Goal: Task Accomplishment & Management: Manage account settings

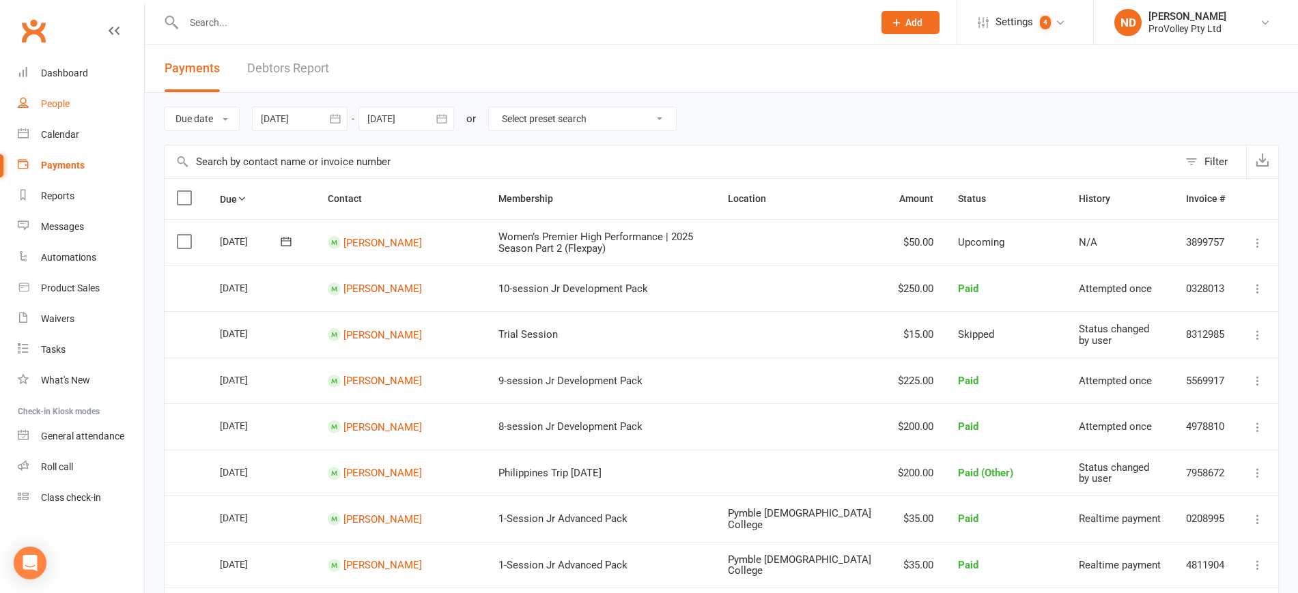
click at [70, 98] on link "People" at bounding box center [81, 104] width 126 height 31
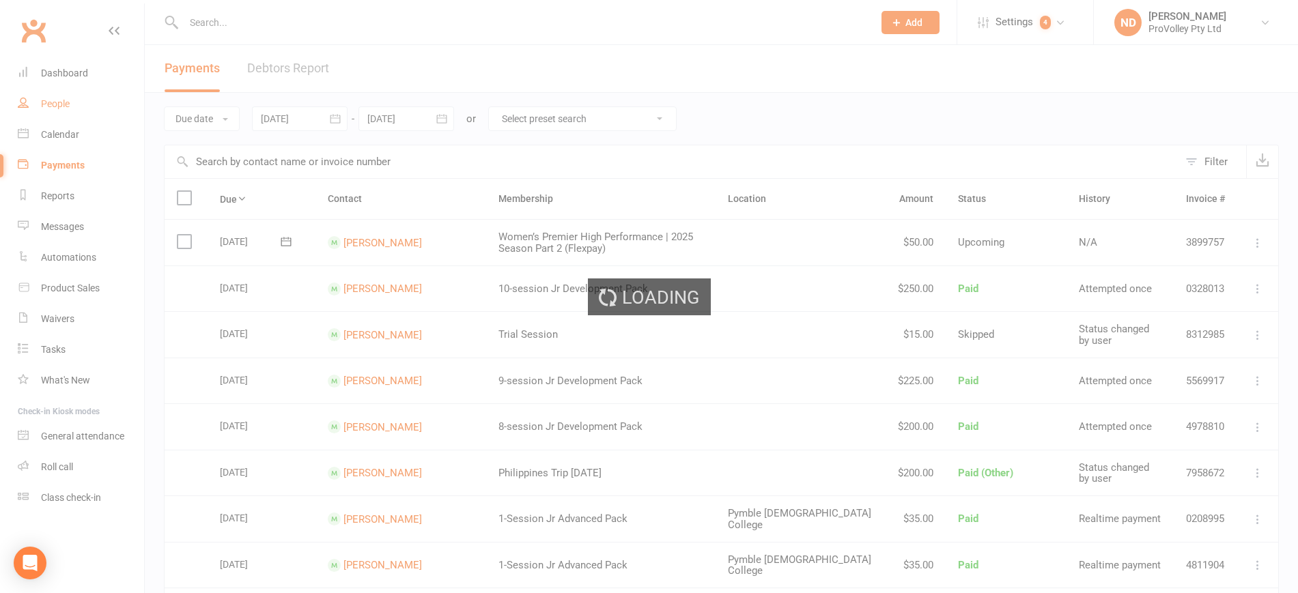
select select "100"
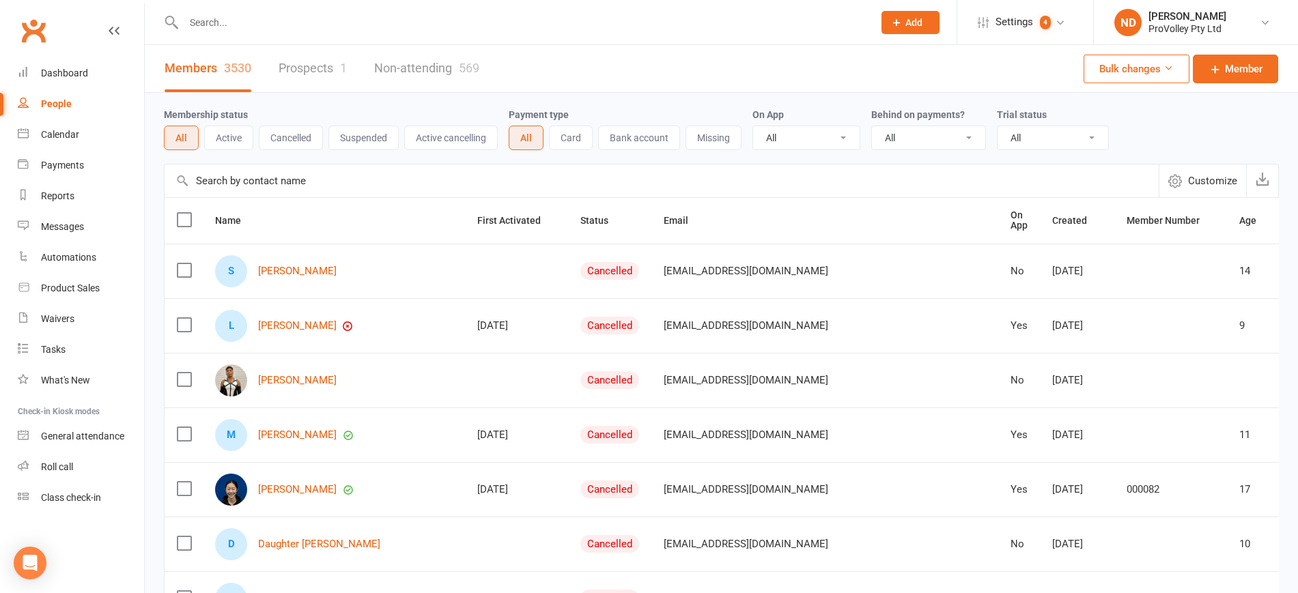
click at [332, 64] on link "Prospects 1" at bounding box center [313, 68] width 68 height 47
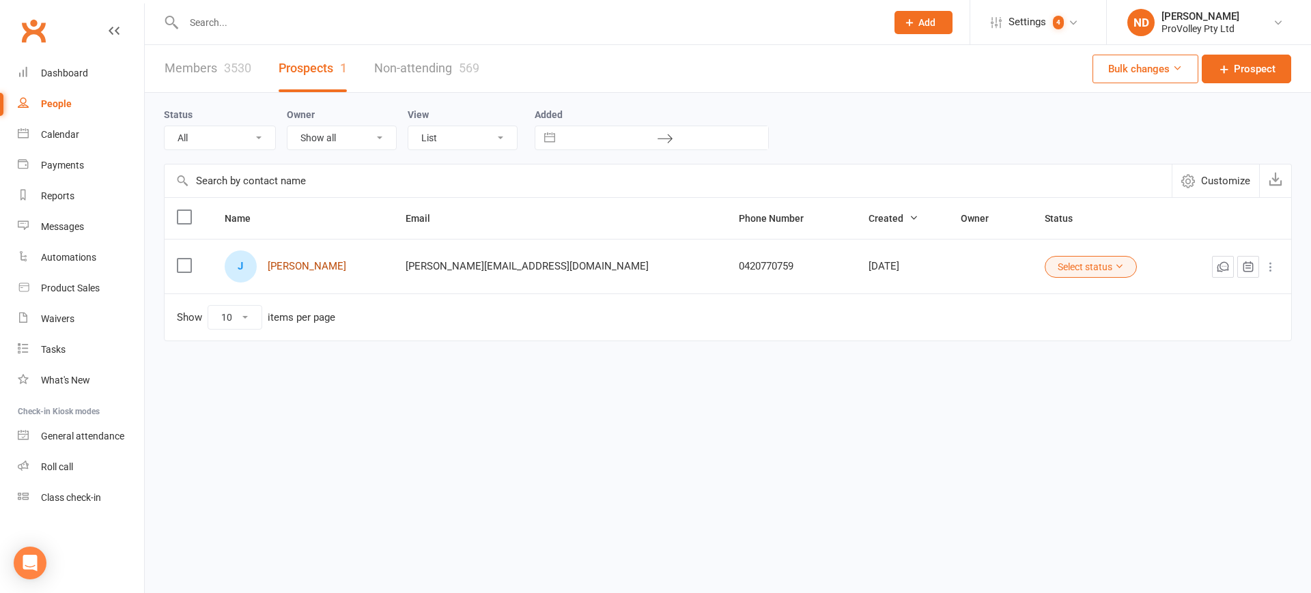
click at [305, 269] on link "[PERSON_NAME]" at bounding box center [307, 267] width 79 height 12
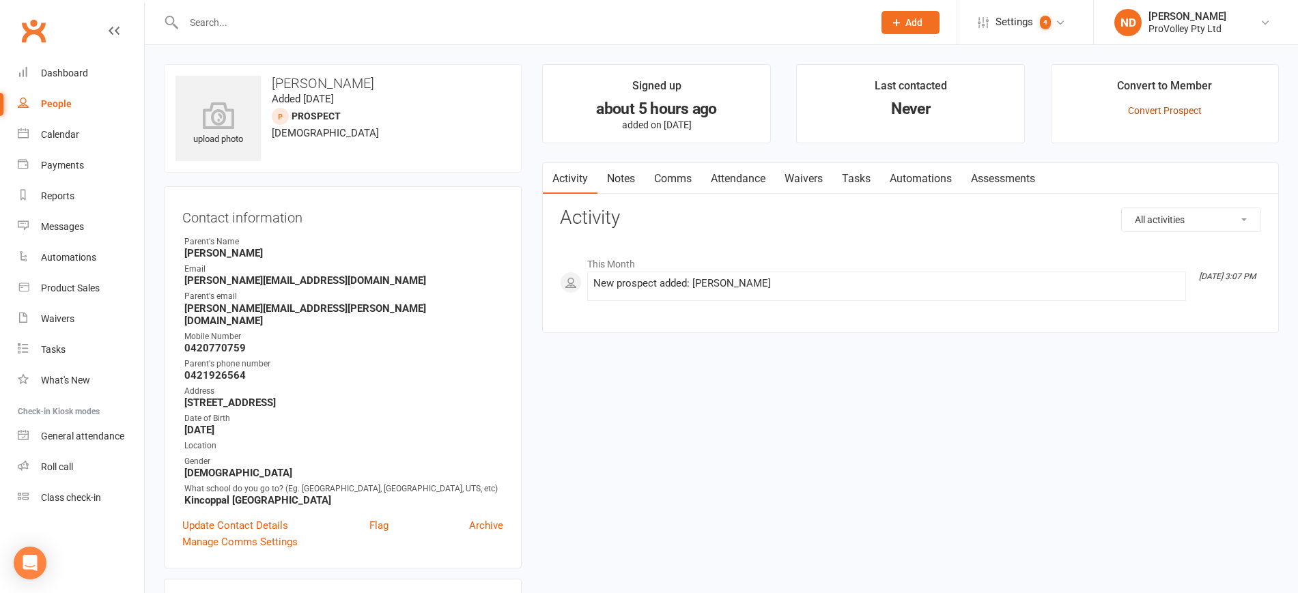
click at [1166, 110] on link "Convert Prospect" at bounding box center [1165, 110] width 74 height 11
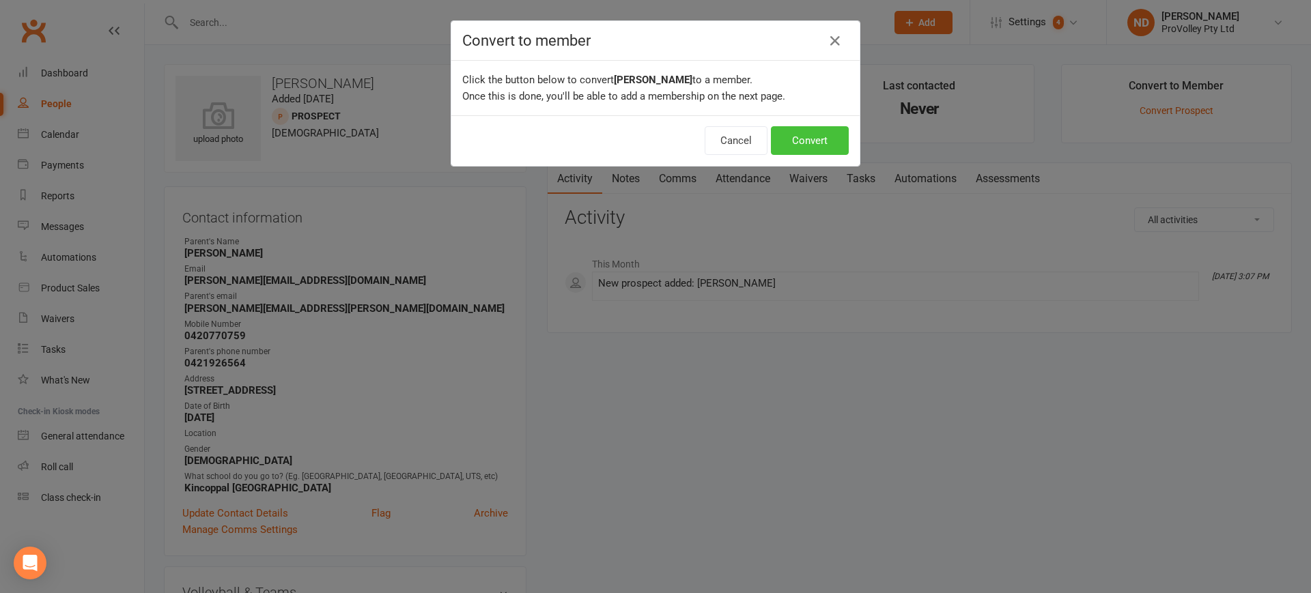
click at [804, 138] on button "Convert" at bounding box center [810, 140] width 78 height 29
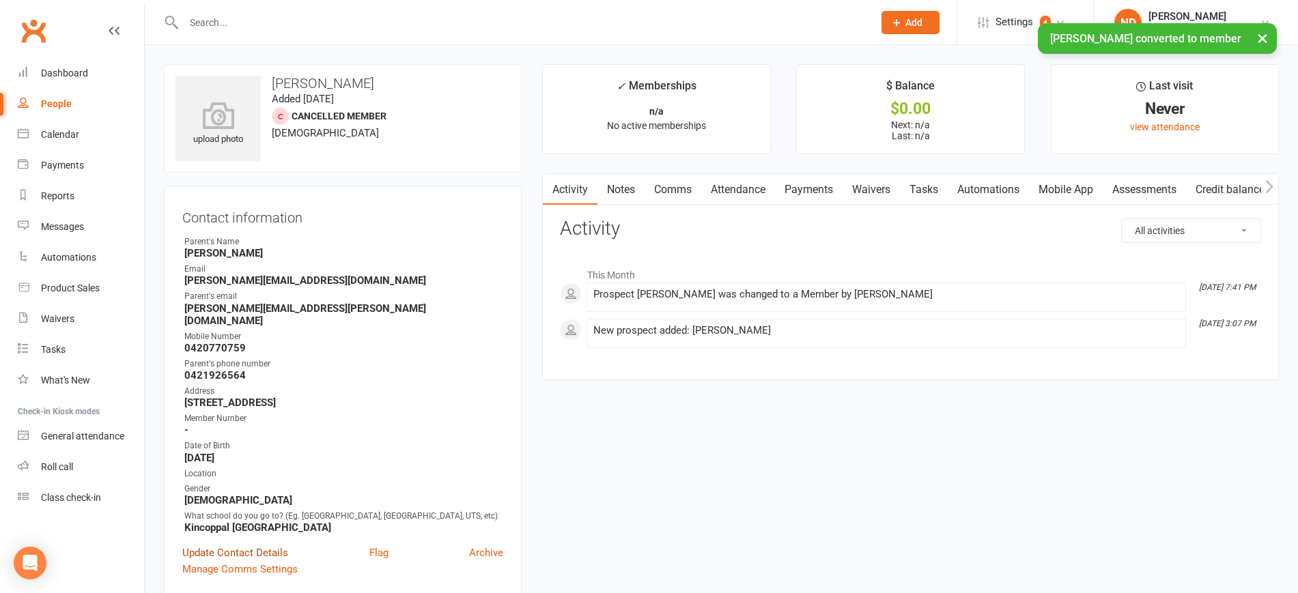
click at [246, 550] on link "Update Contact Details" at bounding box center [235, 553] width 106 height 16
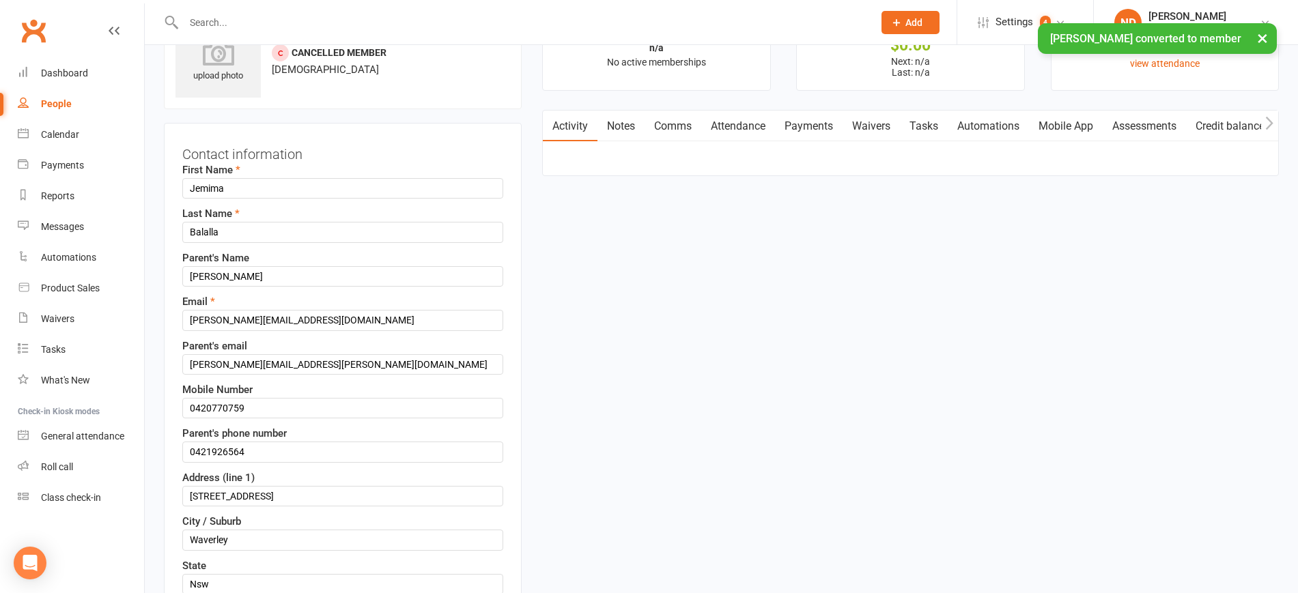
scroll to position [64, 0]
drag, startPoint x: 196, startPoint y: 403, endPoint x: 162, endPoint y: 406, distance: 34.2
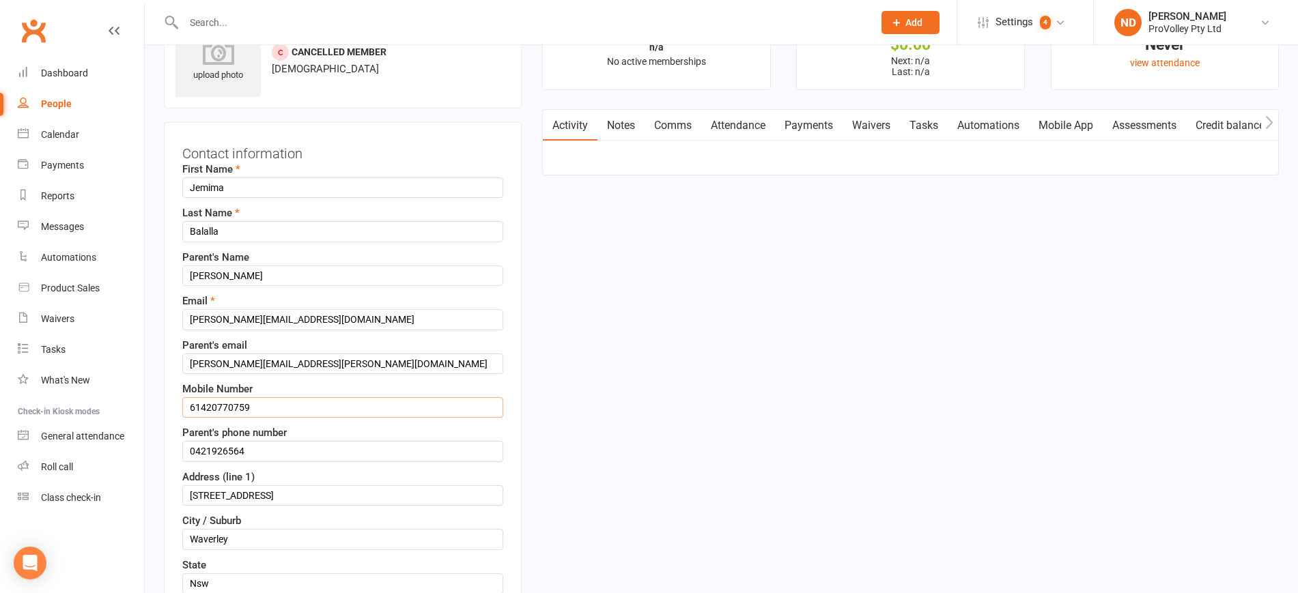
type input "61420770759"
drag, startPoint x: 195, startPoint y: 450, endPoint x: 163, endPoint y: 448, distance: 31.5
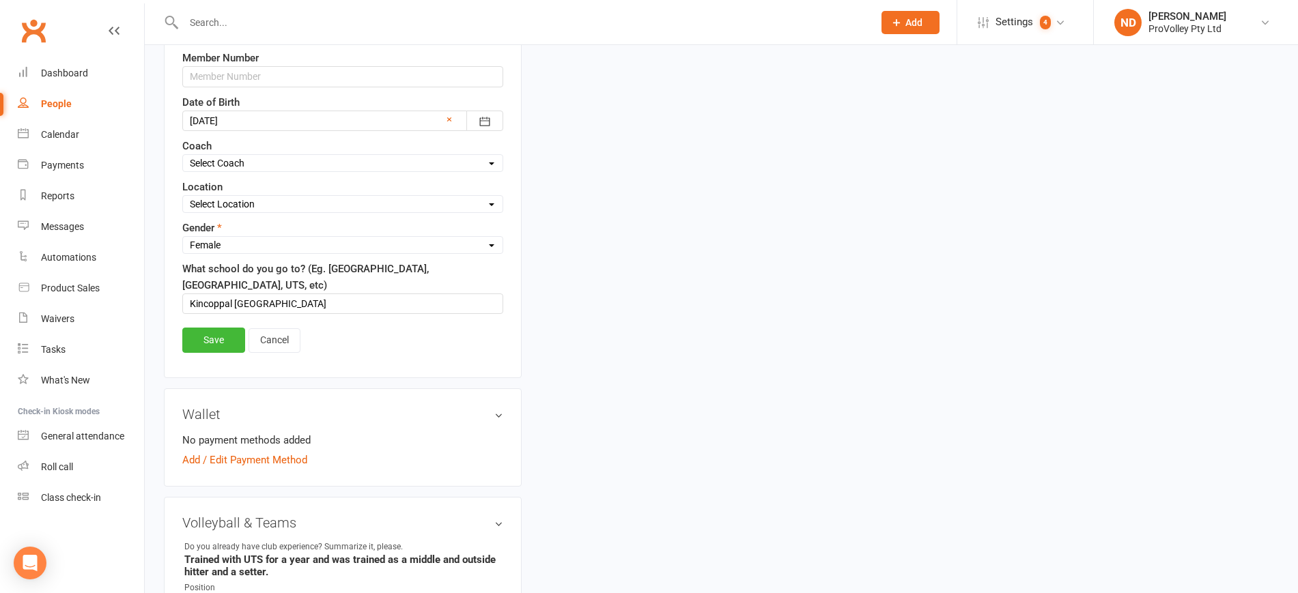
scroll to position [661, 0]
type input "61421926564"
click at [214, 338] on link "Save" at bounding box center [213, 337] width 63 height 25
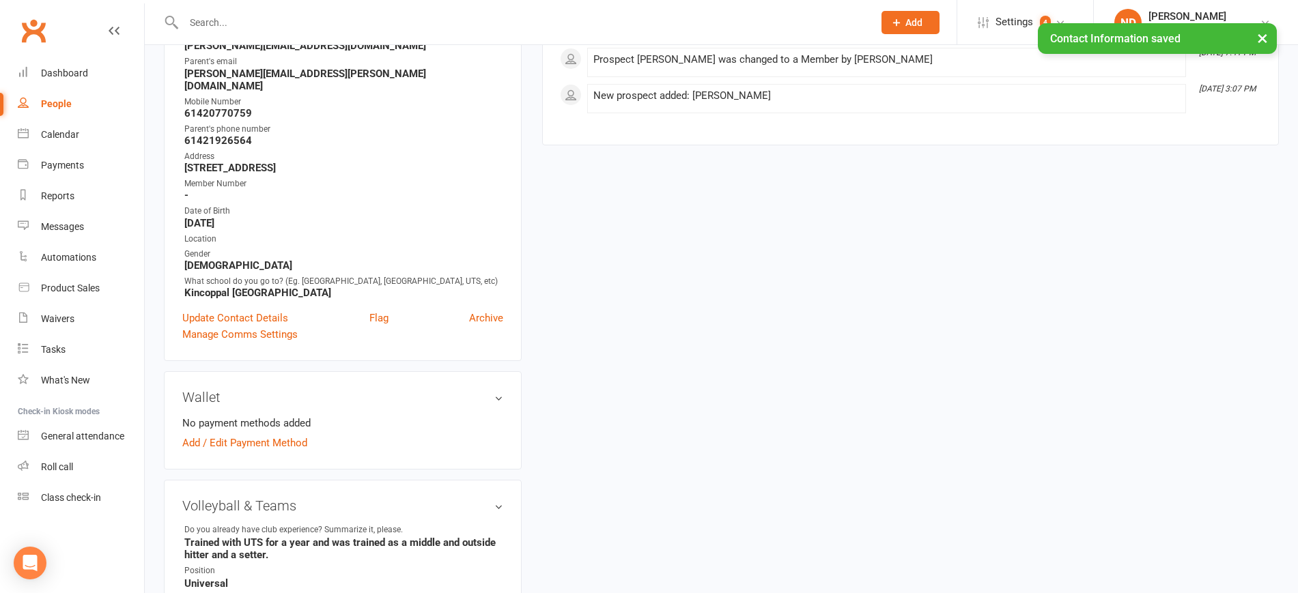
scroll to position [0, 0]
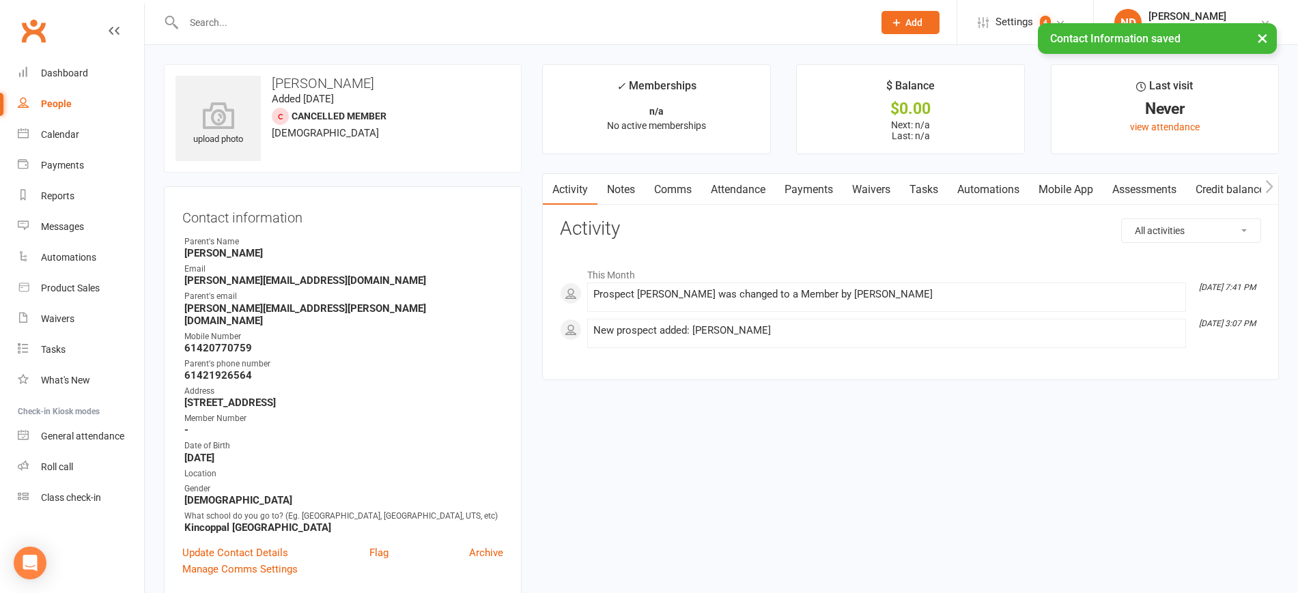
click at [60, 100] on div "People" at bounding box center [56, 103] width 31 height 11
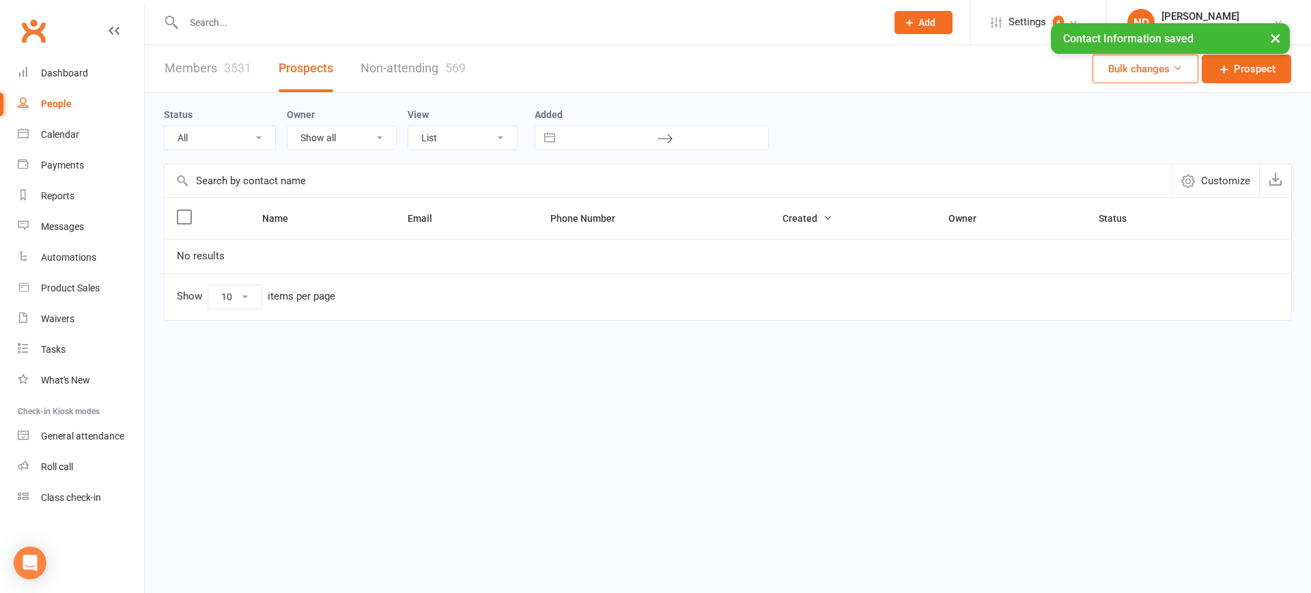
click at [236, 65] on div "3531" at bounding box center [237, 68] width 27 height 14
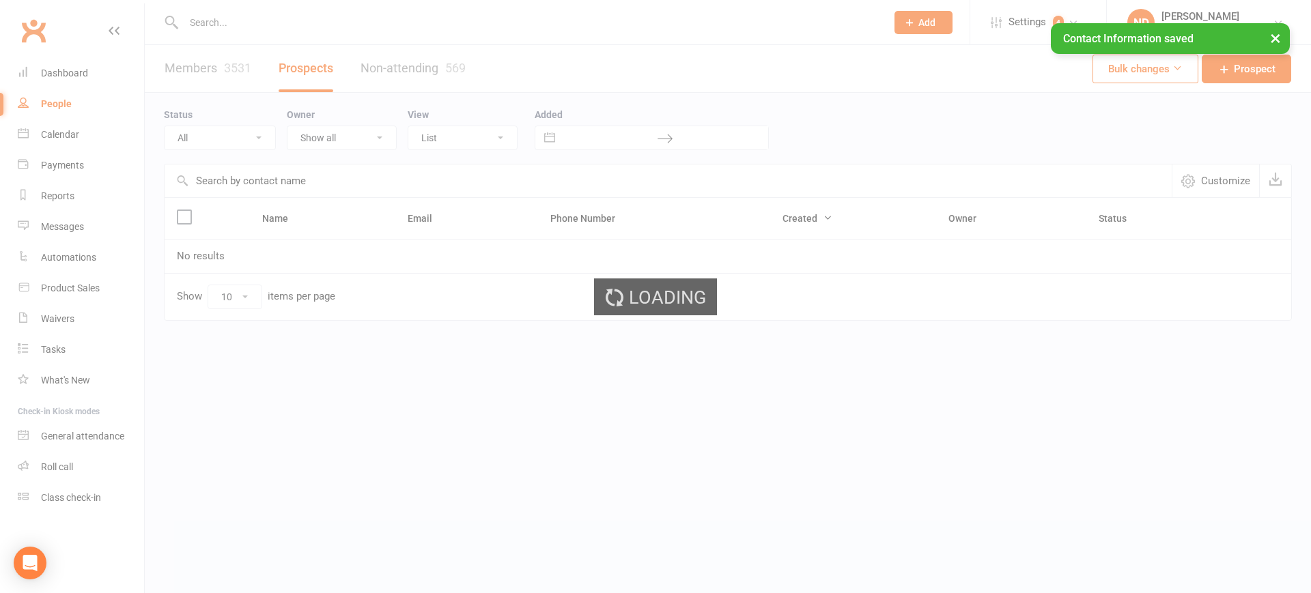
select select "100"
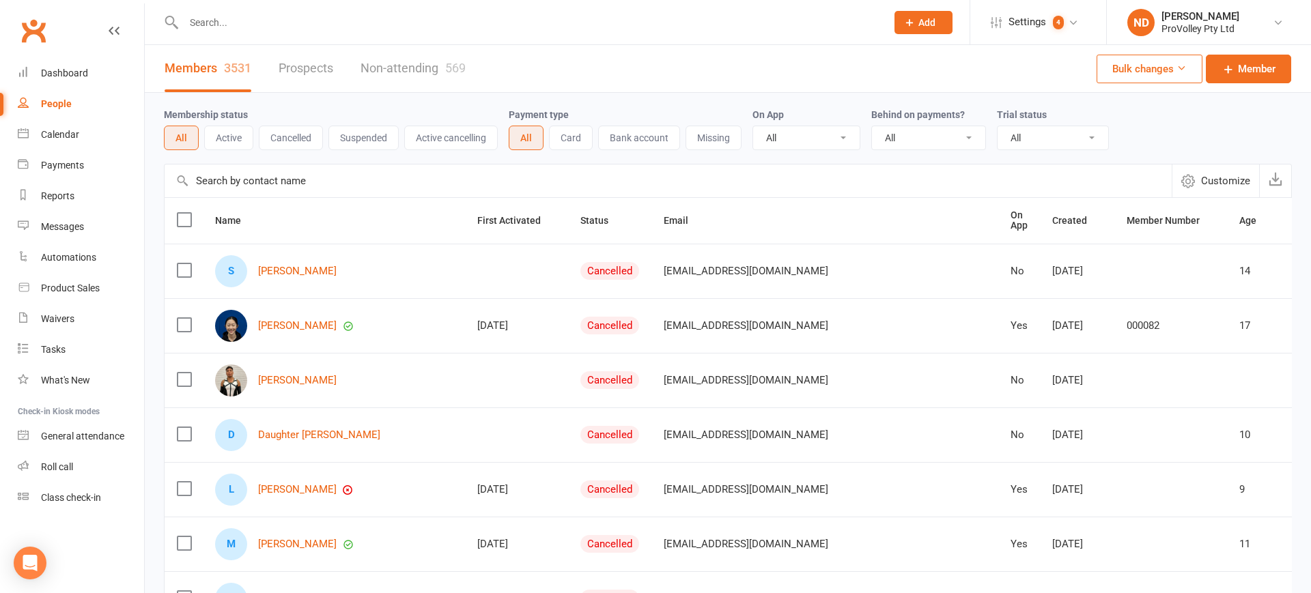
click at [265, 186] on input "text" at bounding box center [668, 181] width 1007 height 33
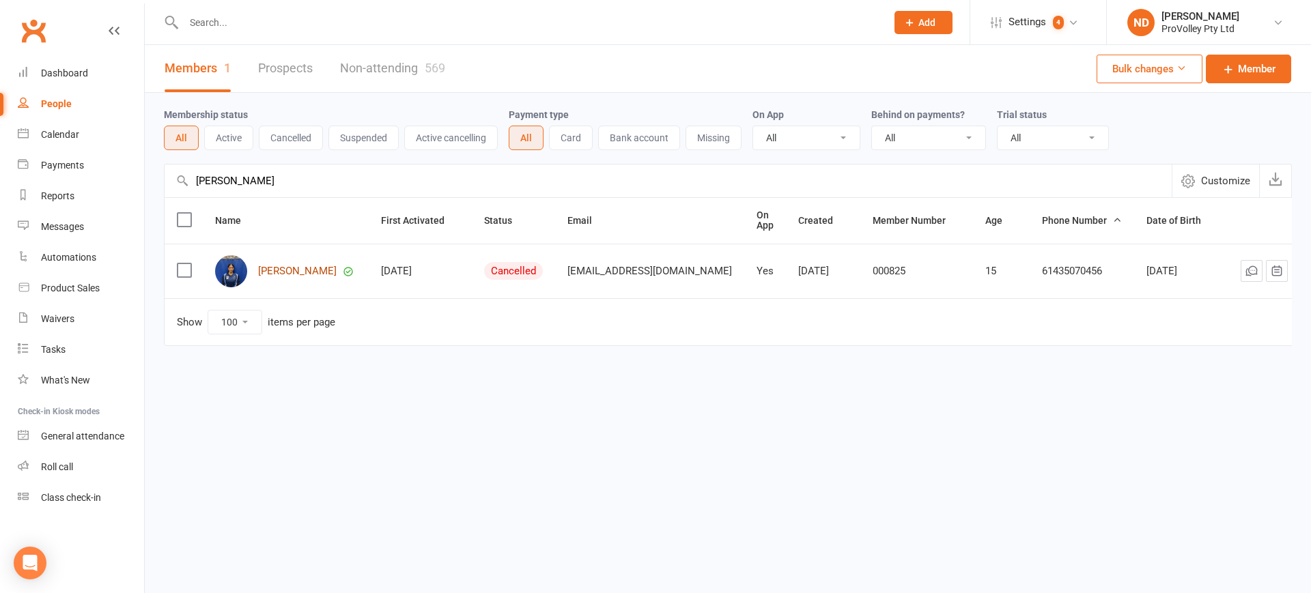
type input "[PERSON_NAME]"
click at [302, 266] on link "[PERSON_NAME]" at bounding box center [297, 272] width 79 height 12
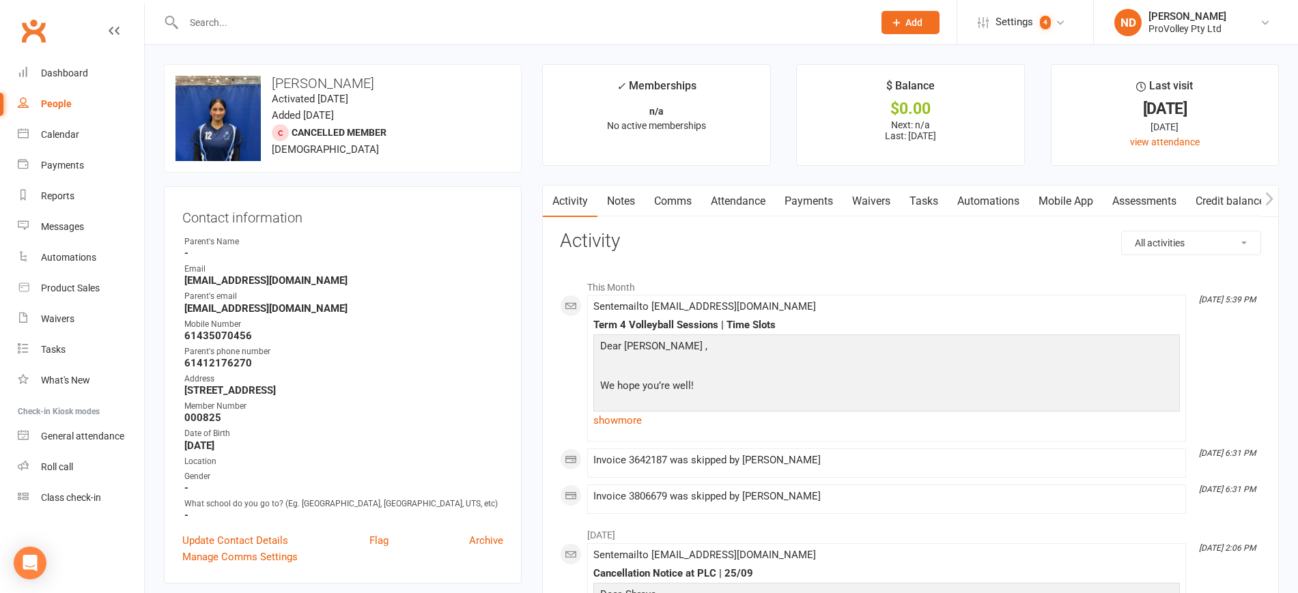
click at [744, 201] on link "Attendance" at bounding box center [738, 201] width 74 height 31
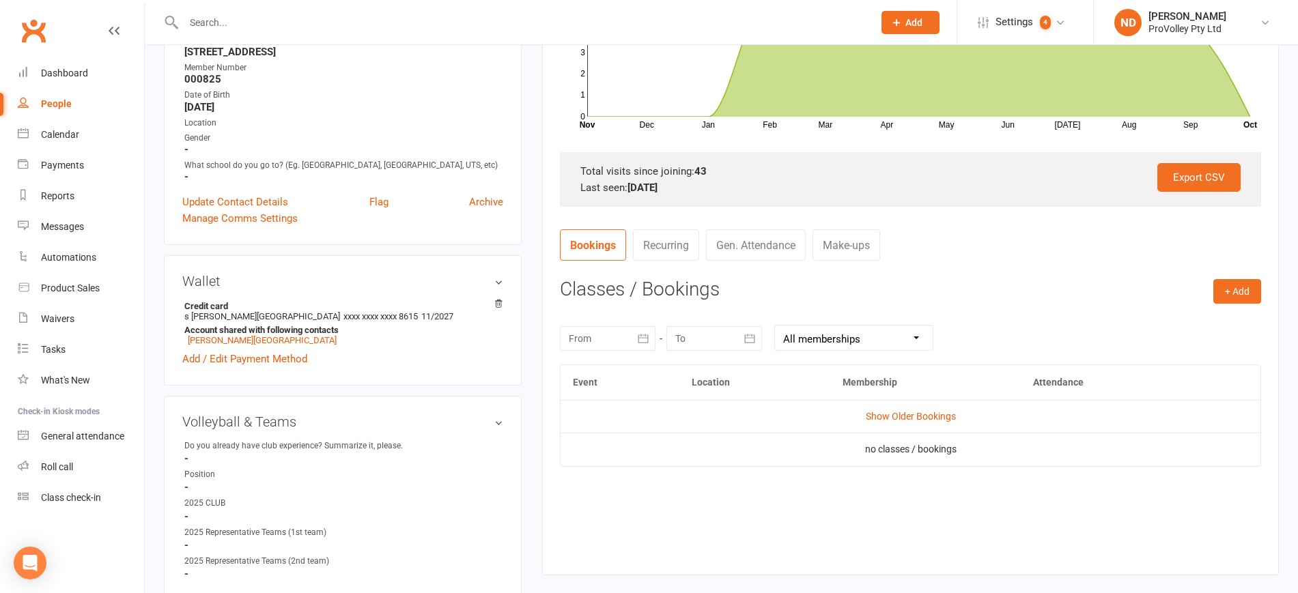
scroll to position [341, 0]
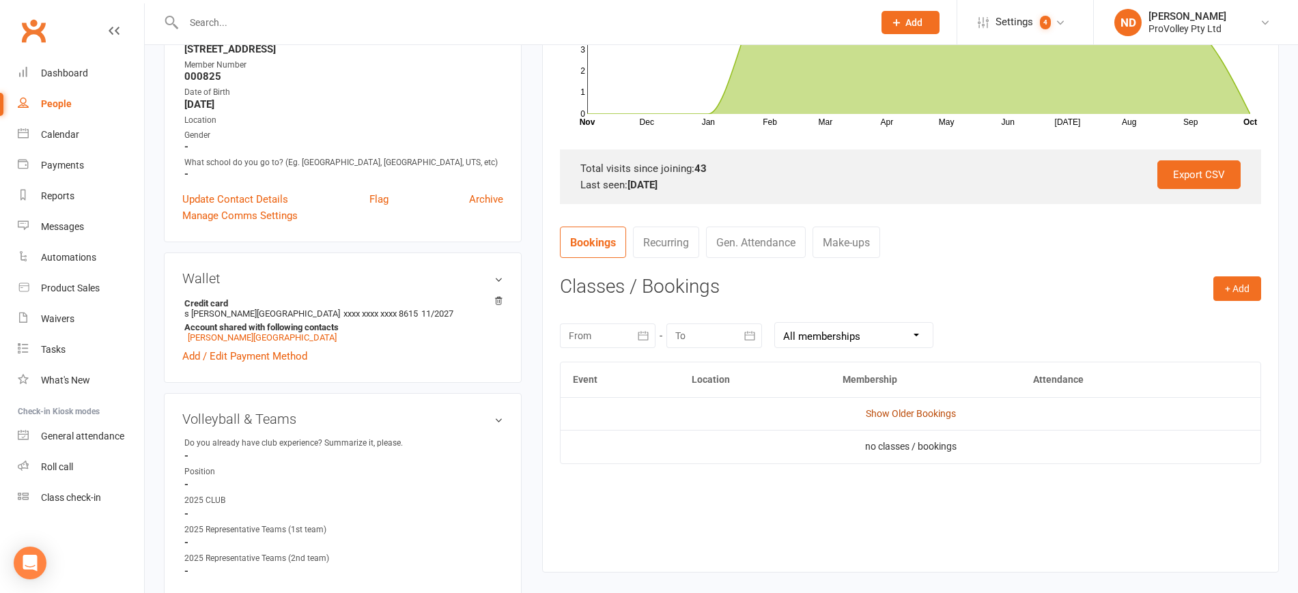
click at [925, 408] on link "Show Older Bookings" at bounding box center [911, 413] width 90 height 11
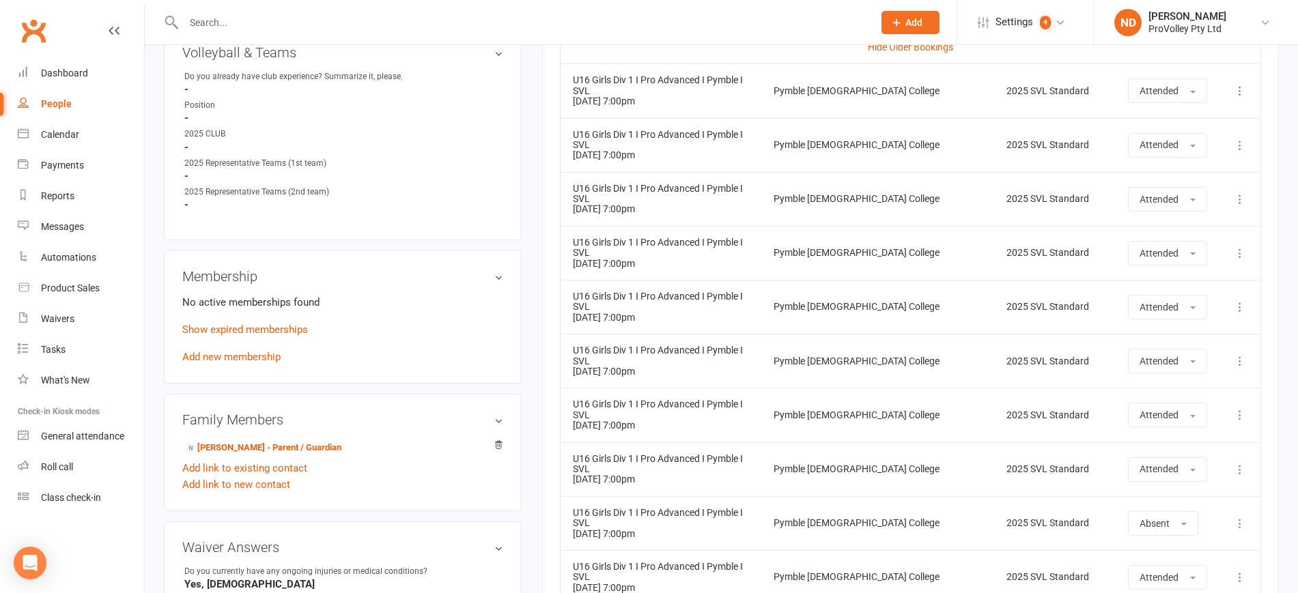
scroll to position [367, 0]
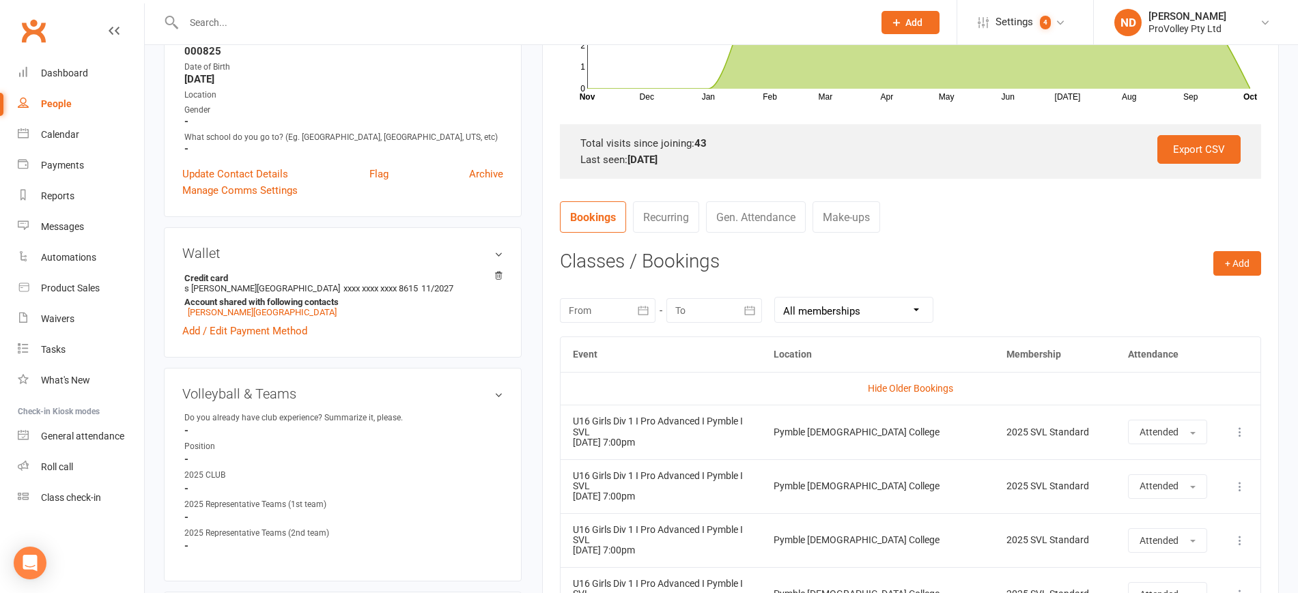
click at [1239, 213] on nav "Bookings Recurring Gen. Attendance Make-ups" at bounding box center [910, 221] width 701 height 41
drag, startPoint x: 1274, startPoint y: 415, endPoint x: 1264, endPoint y: 414, distance: 10.3
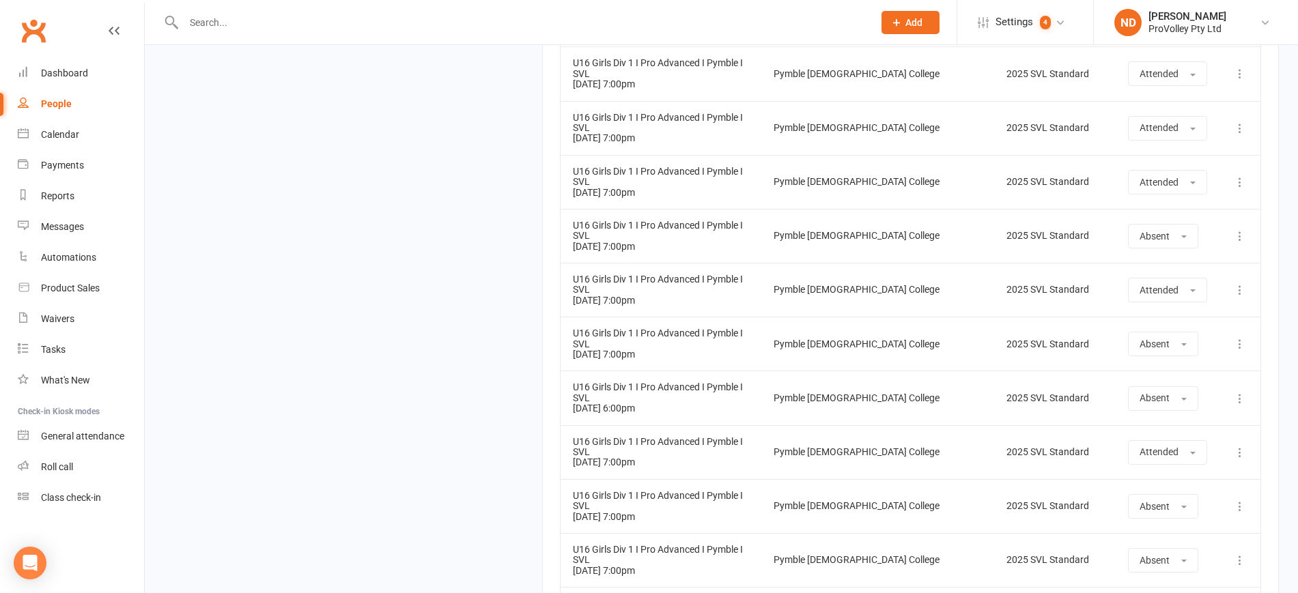
scroll to position [3012, 0]
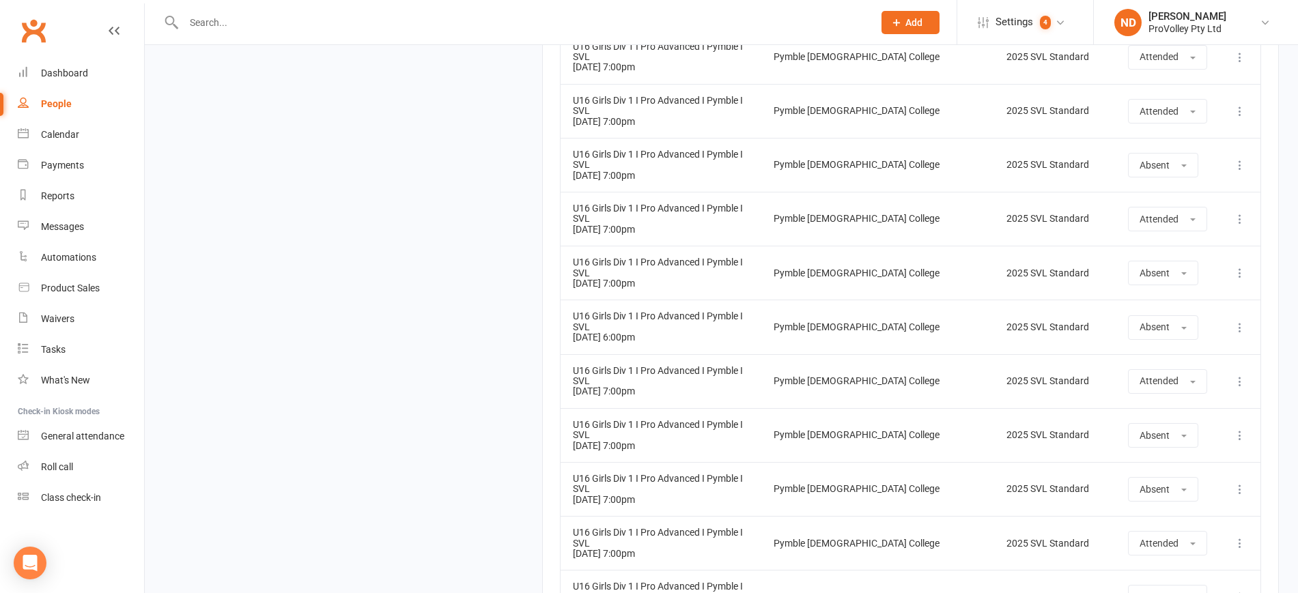
drag, startPoint x: 1249, startPoint y: 375, endPoint x: 986, endPoint y: 360, distance: 262.6
drag, startPoint x: 993, startPoint y: 431, endPoint x: 1093, endPoint y: 463, distance: 105.1
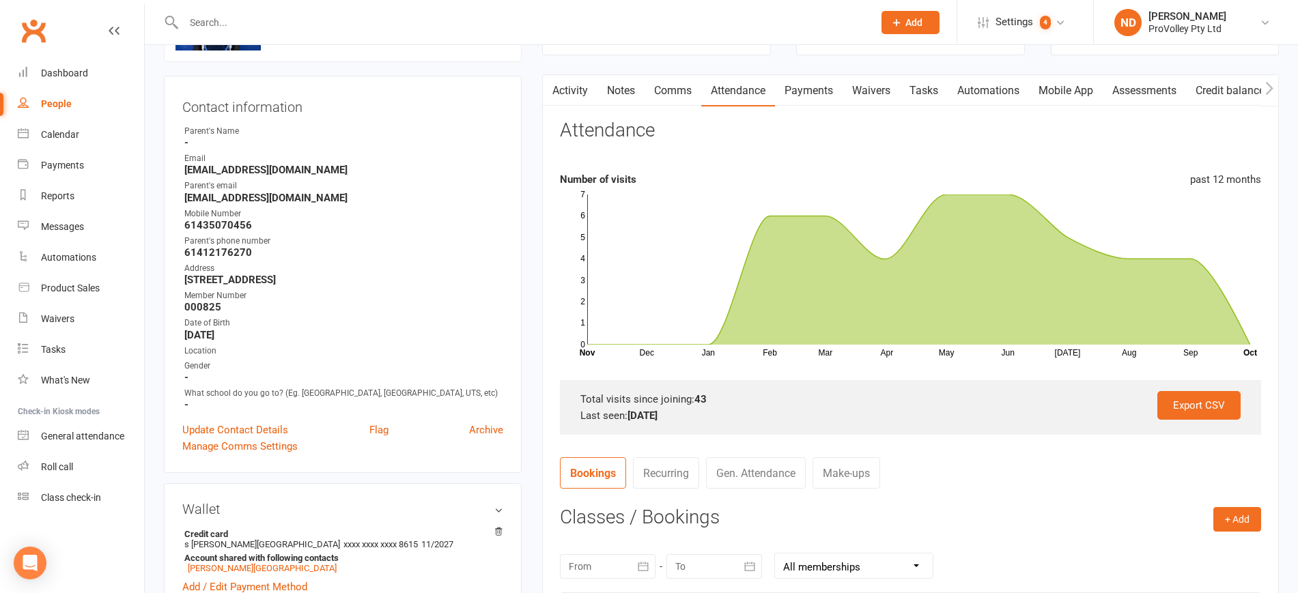
scroll to position [367, 0]
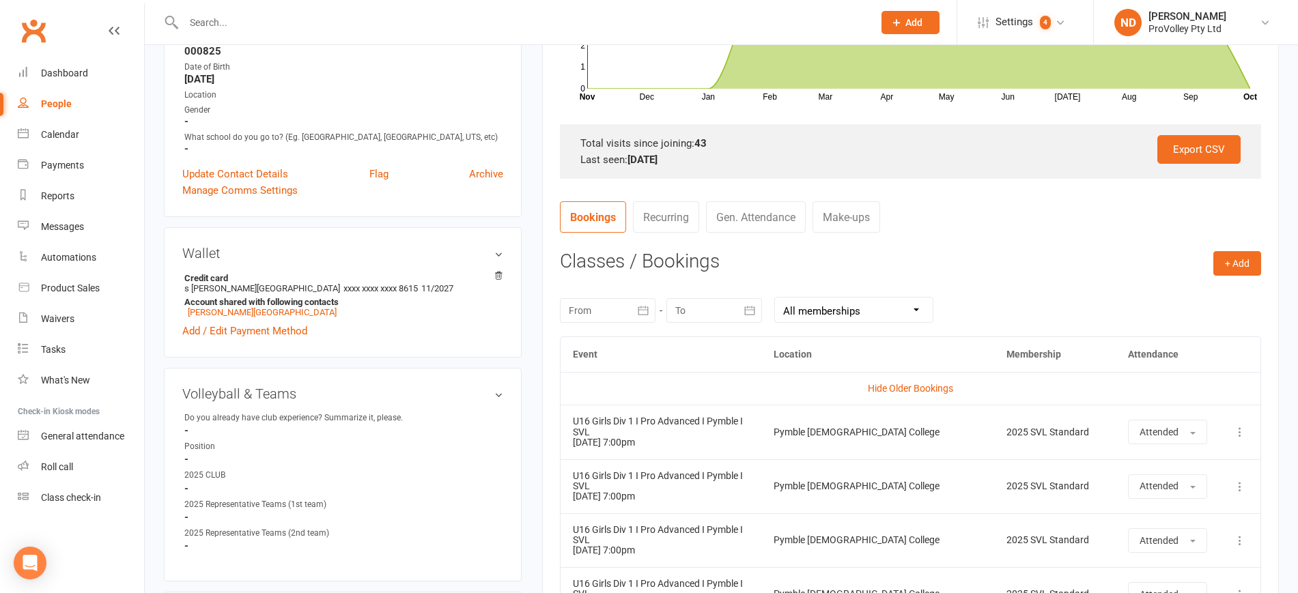
click at [924, 304] on select "All memberships From other Members SVL Installment [DATE] SVL Installment [DATE…" at bounding box center [854, 310] width 158 height 25
select select "8"
click at [775, 298] on select "All memberships From other Members SVL Installment [DATE] SVL Installment [DATE…" at bounding box center [854, 310] width 158 height 25
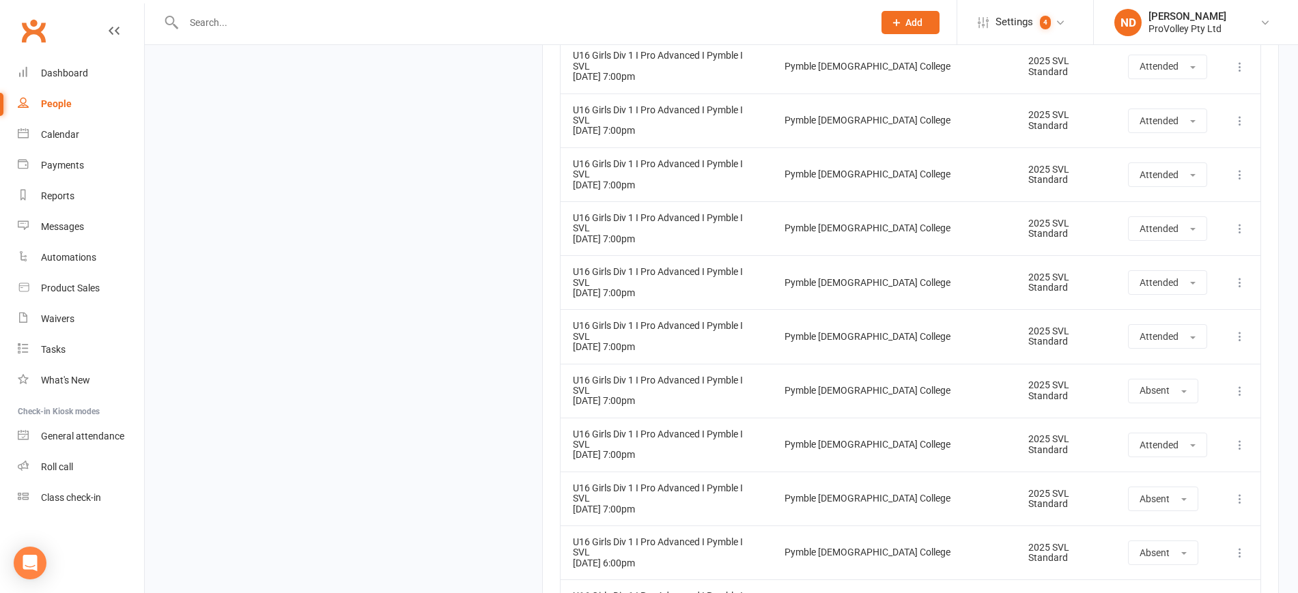
scroll to position [2912, 0]
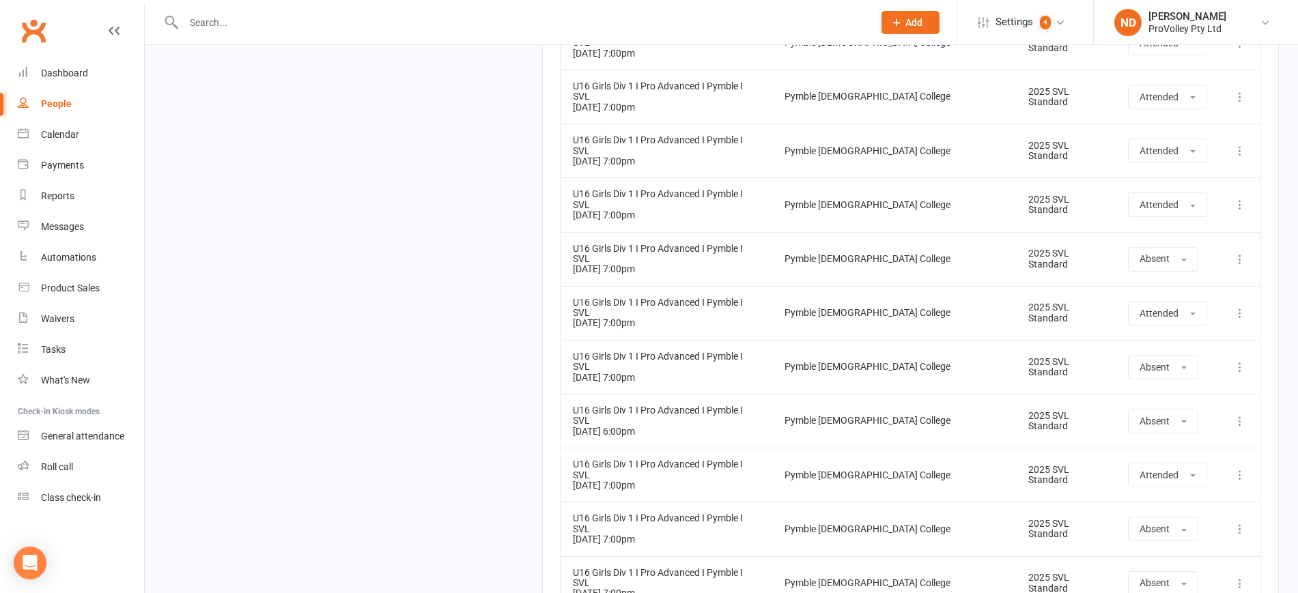
drag, startPoint x: 1261, startPoint y: 385, endPoint x: 757, endPoint y: 193, distance: 539.3
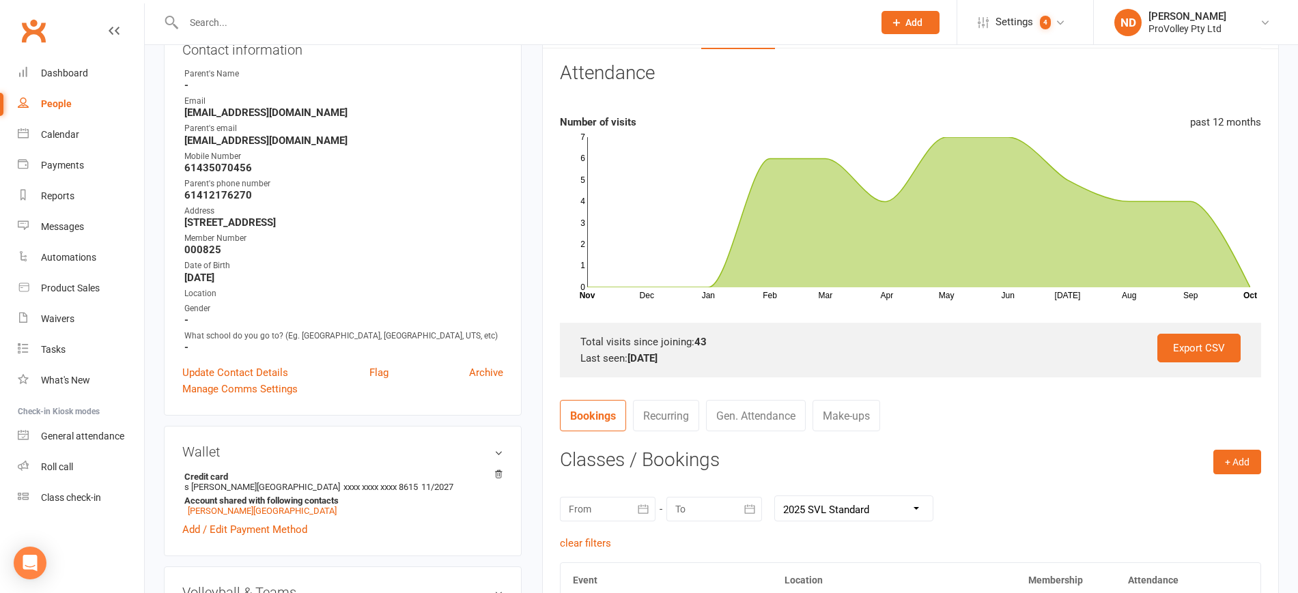
scroll to position [96, 0]
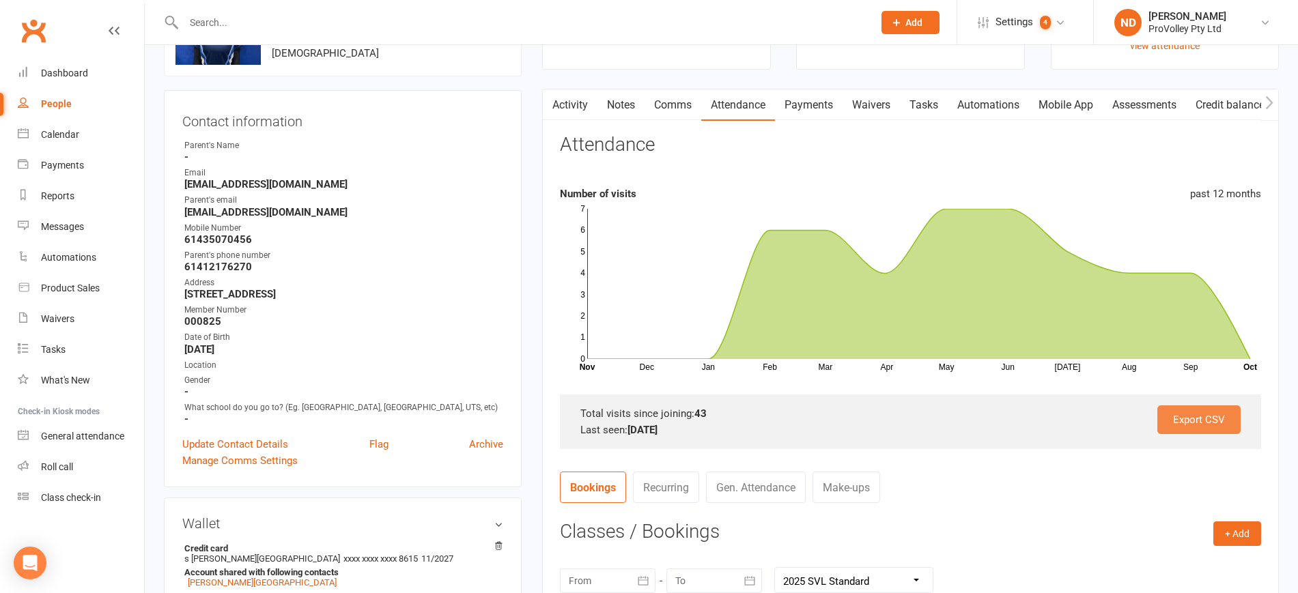
click at [1220, 407] on link "Export CSV" at bounding box center [1198, 419] width 83 height 29
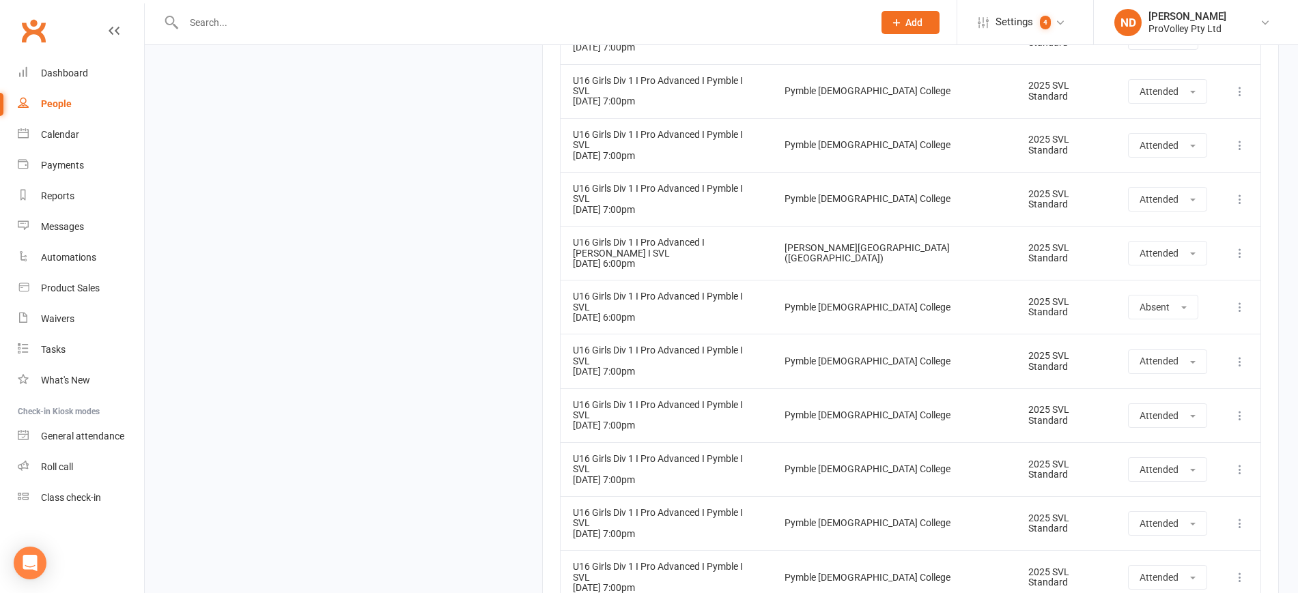
scroll to position [2571, 0]
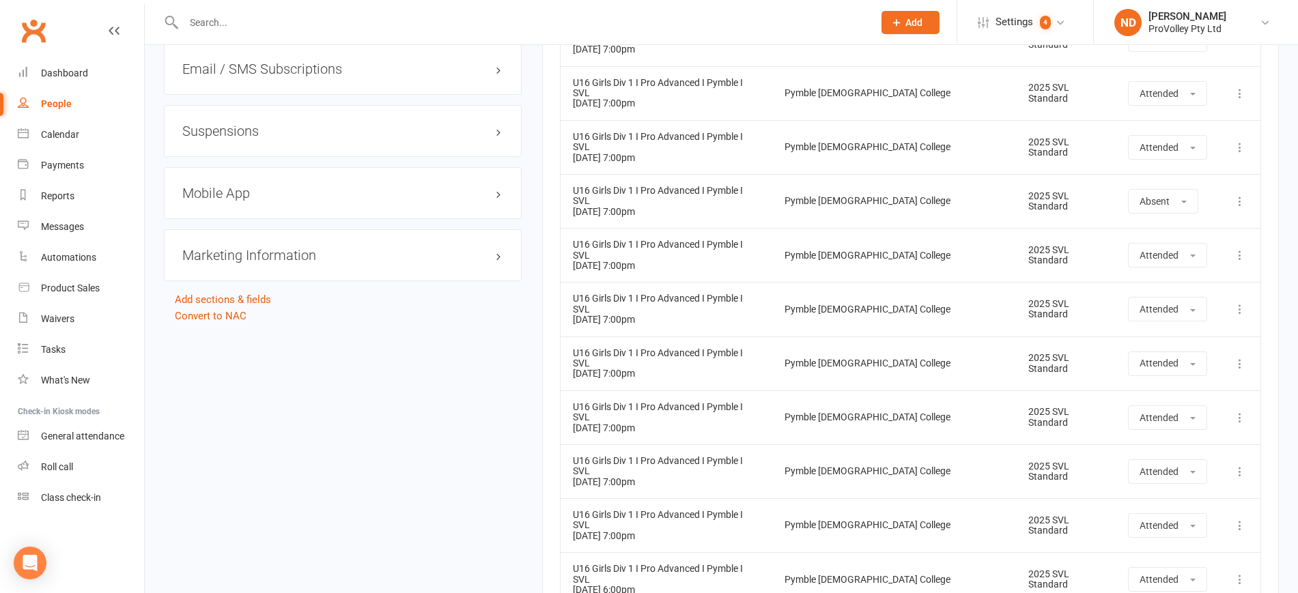
scroll to position [1291, 0]
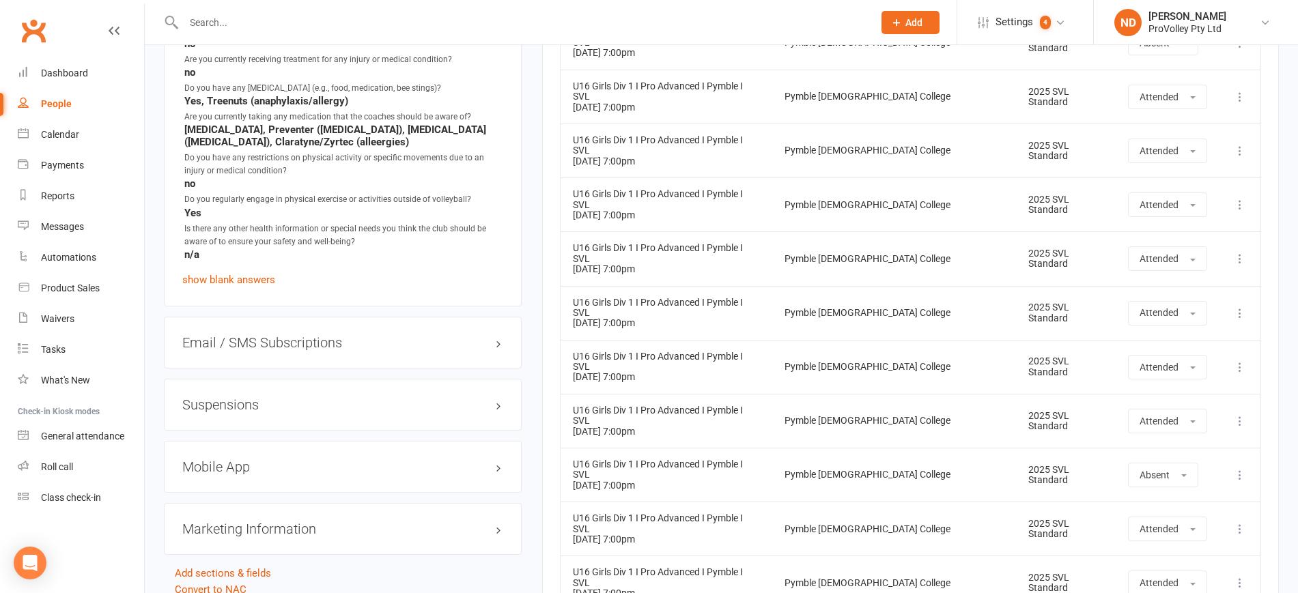
click at [66, 99] on div "People" at bounding box center [56, 103] width 31 height 11
select select "100"
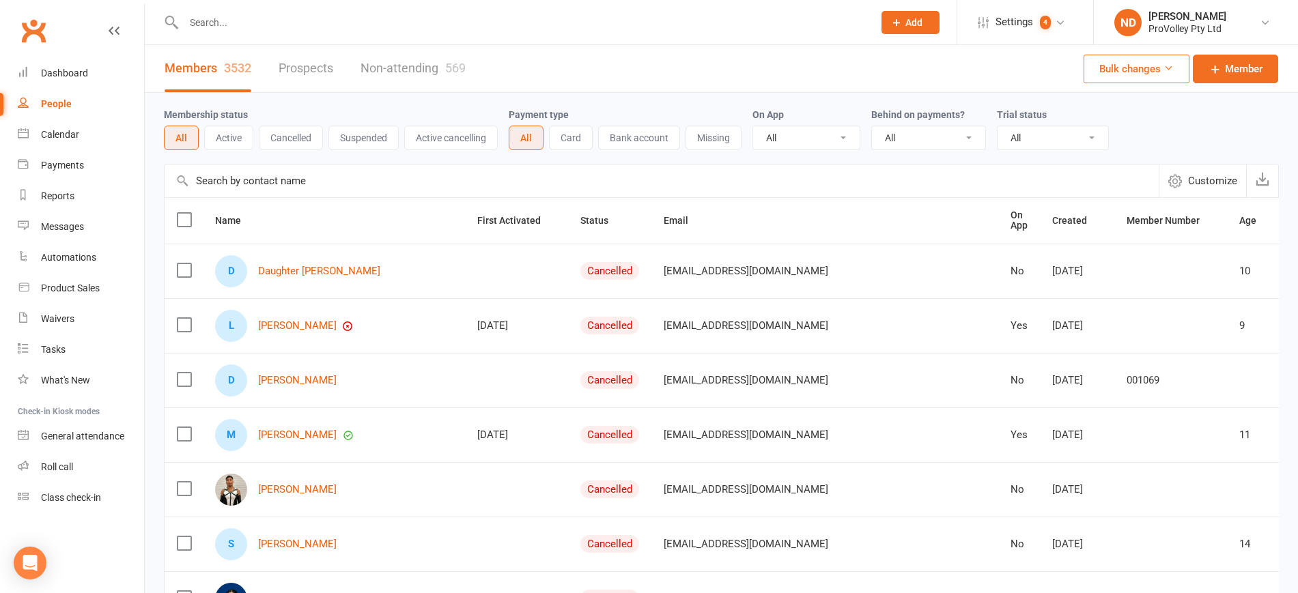
click at [352, 177] on input "text" at bounding box center [662, 181] width 994 height 33
paste input "[PERSON_NAME][EMAIL_ADDRESS][DOMAIN_NAME]"
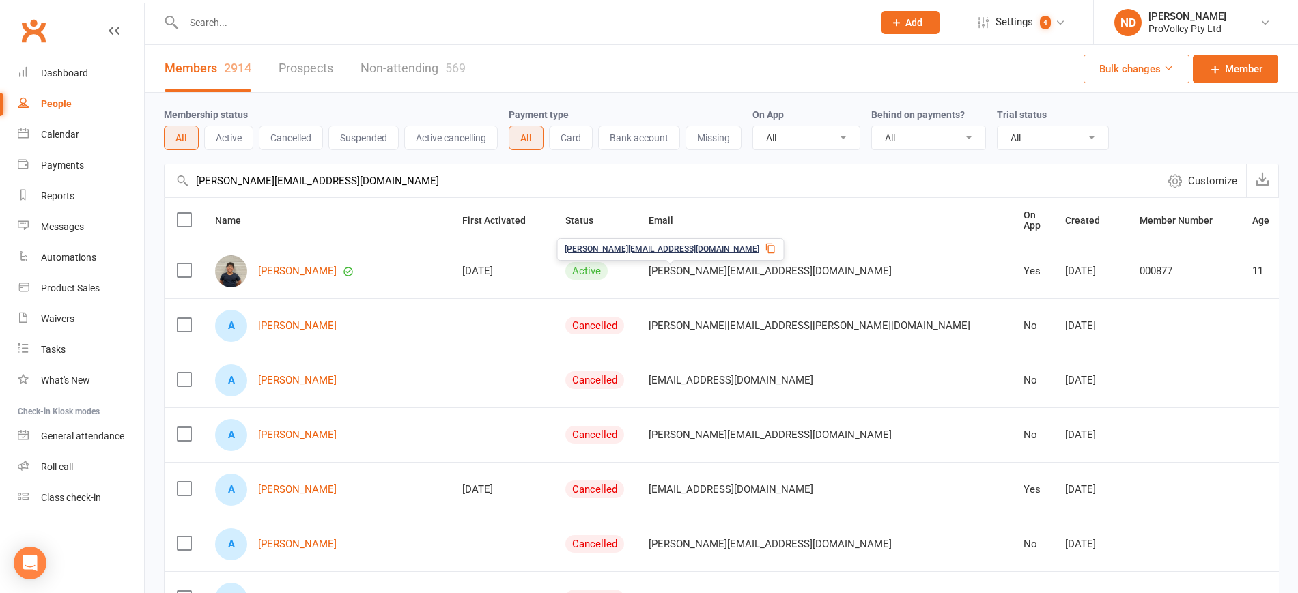
type input "[PERSON_NAME][EMAIL_ADDRESS][DOMAIN_NAME]"
click at [650, 272] on span "[PERSON_NAME][EMAIL_ADDRESS][DOMAIN_NAME]" at bounding box center [769, 271] width 243 height 26
click at [309, 270] on link "[PERSON_NAME]" at bounding box center [297, 272] width 79 height 12
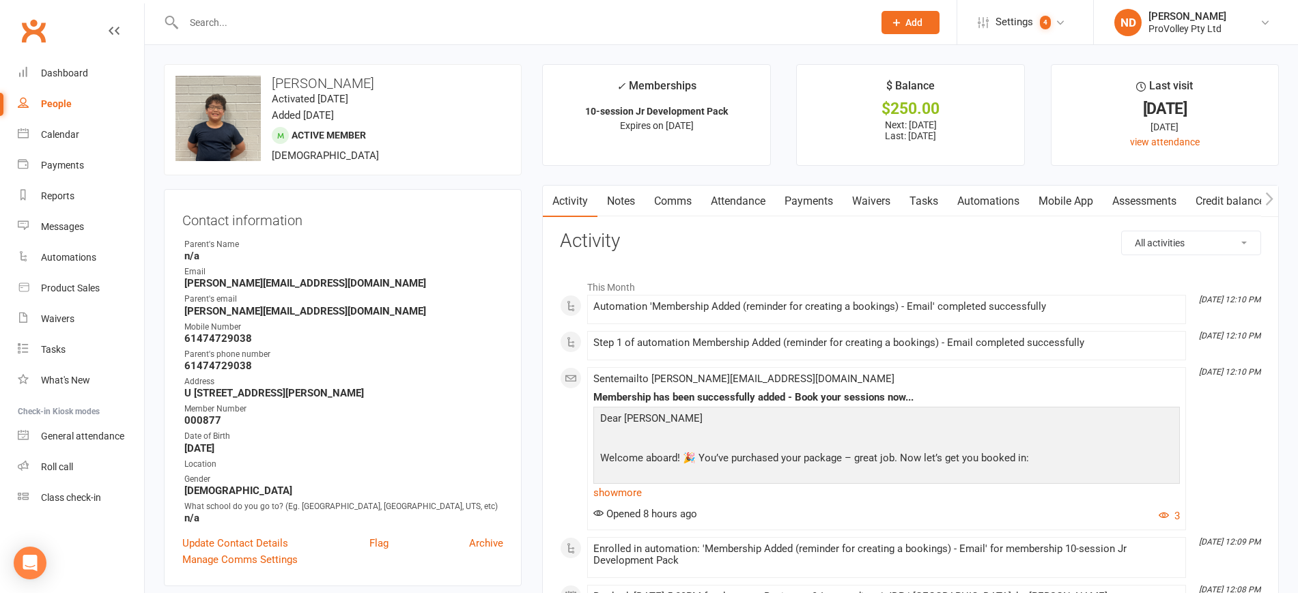
click at [828, 204] on link "Payments" at bounding box center [809, 201] width 68 height 31
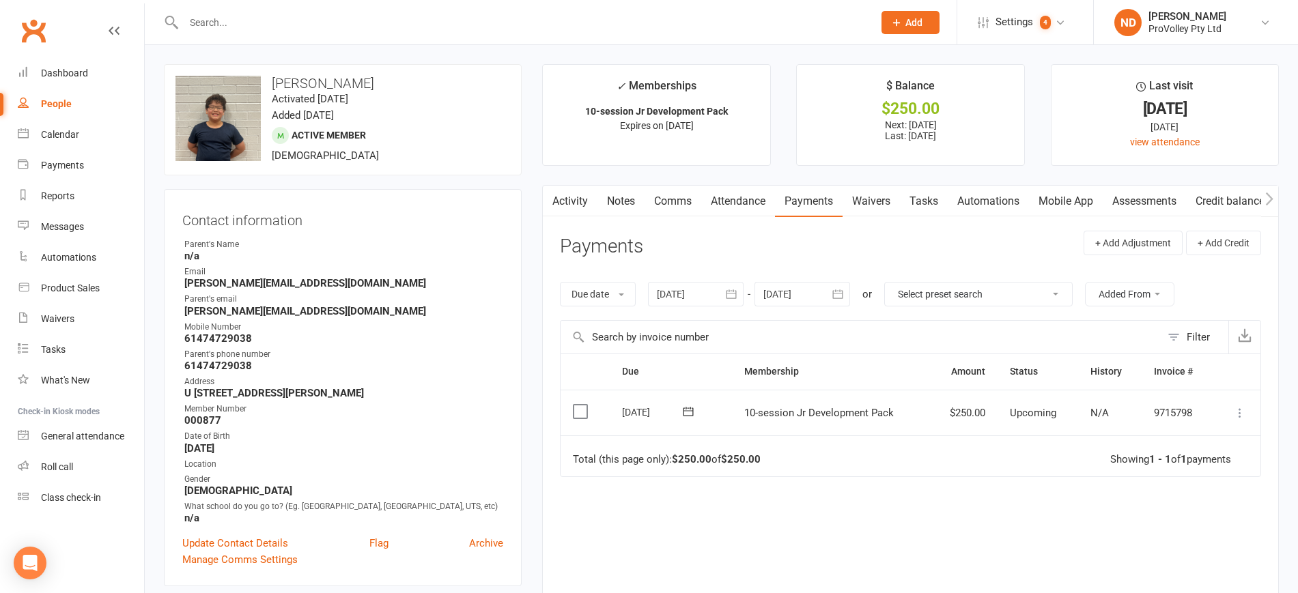
click at [1241, 416] on icon at bounding box center [1240, 413] width 14 height 14
click at [1178, 523] on link "Skip" at bounding box center [1179, 521] width 135 height 27
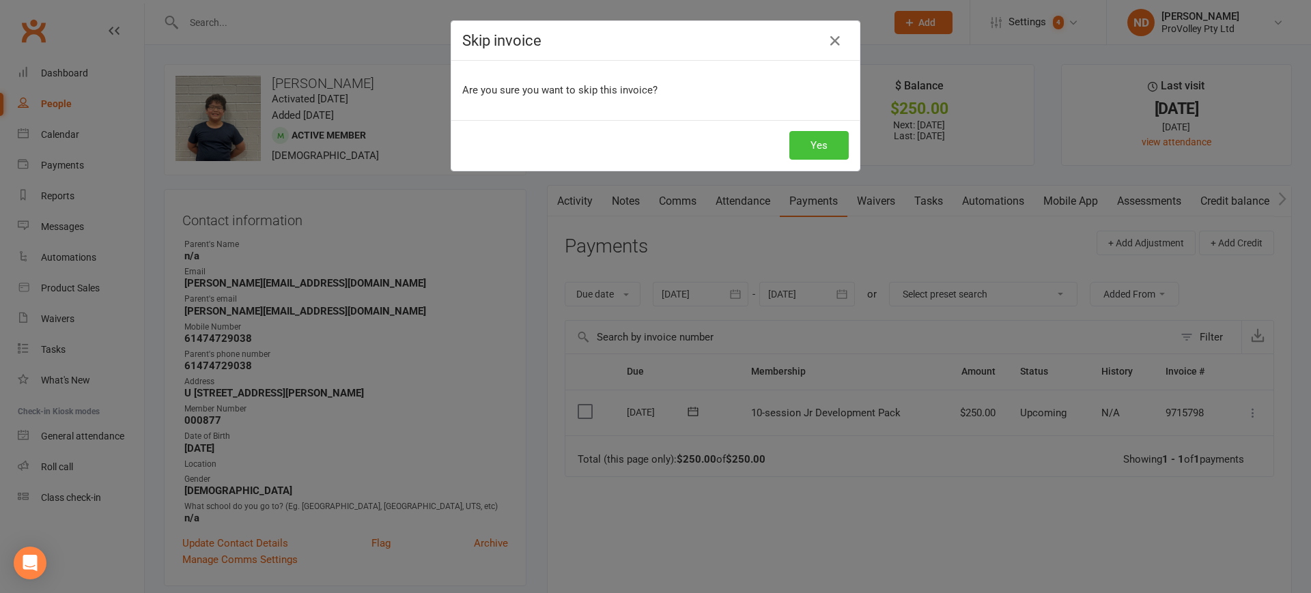
click at [827, 145] on button "Yes" at bounding box center [818, 145] width 59 height 29
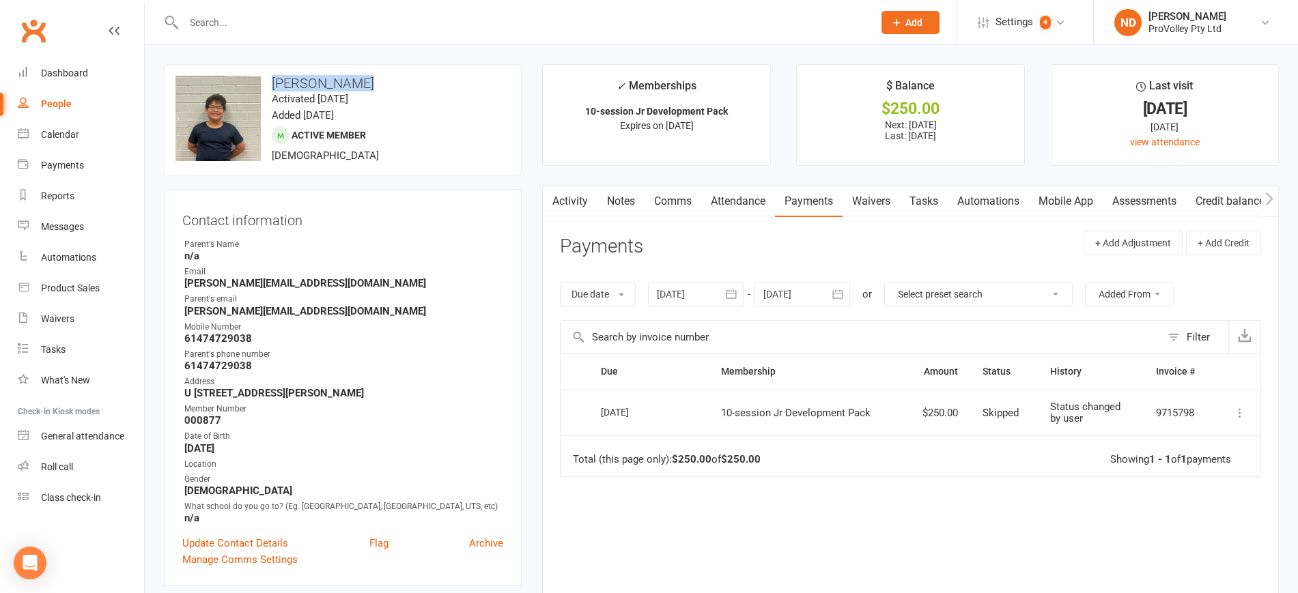
drag, startPoint x: 367, startPoint y: 83, endPoint x: 269, endPoint y: 89, distance: 97.8
click at [269, 89] on h3 "[PERSON_NAME]" at bounding box center [342, 83] width 334 height 15
copy h3 "[PERSON_NAME]"
drag, startPoint x: 341, startPoint y: 289, endPoint x: 184, endPoint y: 284, distance: 156.4
click at [184, 284] on ul "Owner Parent's Name n/a Email [PERSON_NAME][EMAIL_ADDRESS][DOMAIN_NAME] Parent'…" at bounding box center [342, 381] width 321 height 286
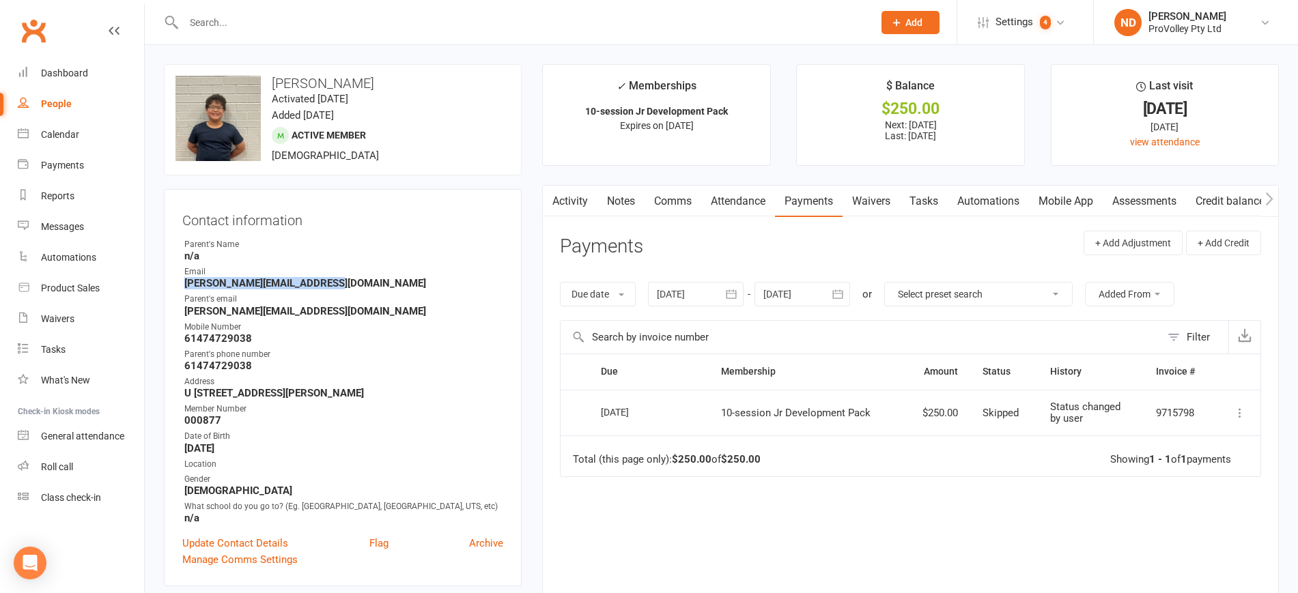
copy strong "[PERSON_NAME][EMAIL_ADDRESS][DOMAIN_NAME]"
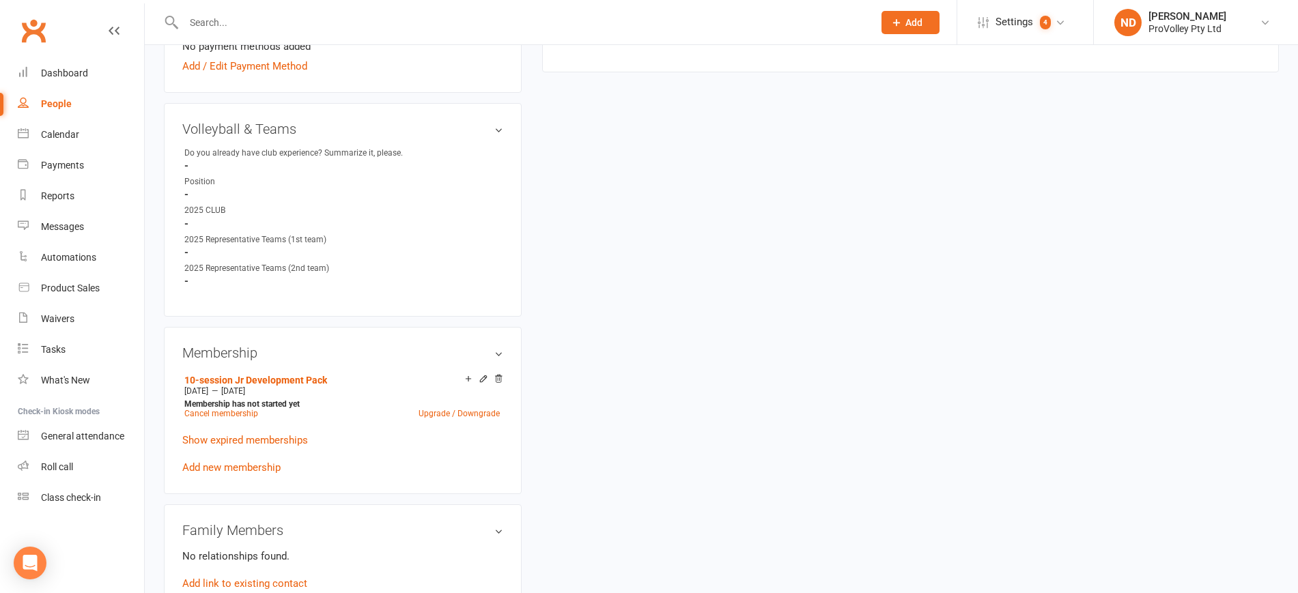
scroll to position [683, 0]
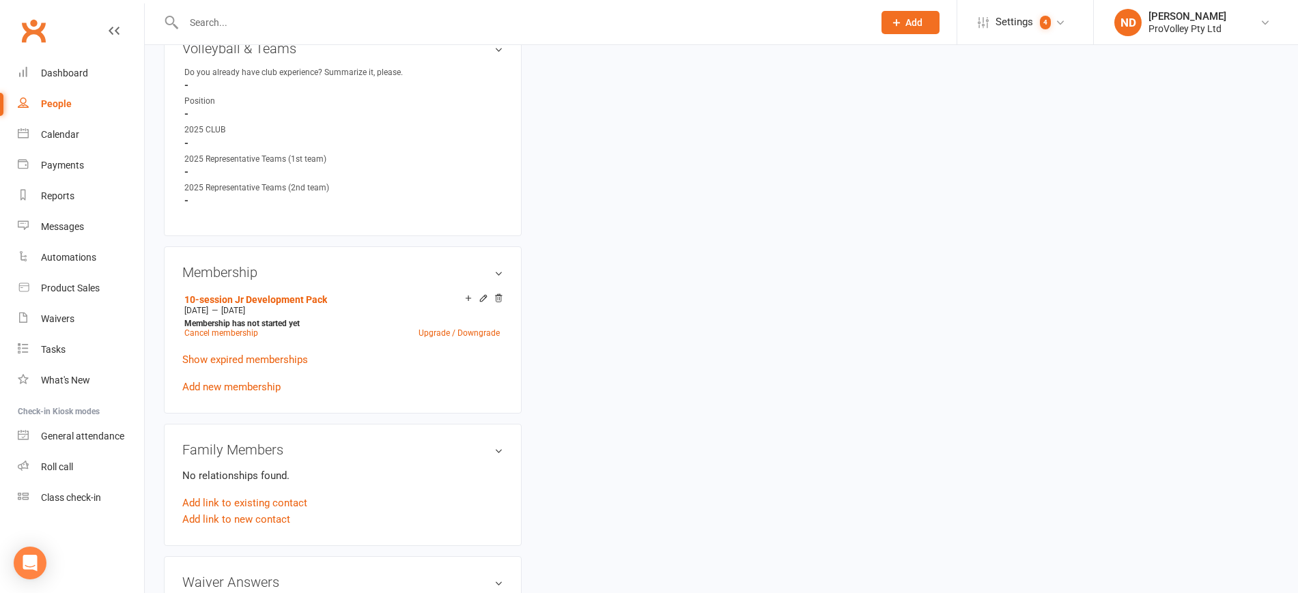
drag, startPoint x: 310, startPoint y: 320, endPoint x: 175, endPoint y: 298, distance: 136.9
click at [175, 298] on div "Membership 10-session Jr Development Pack [DATE] — [DATE] Membership has not st…" at bounding box center [343, 329] width 358 height 167
copy li "10-session Jr Development Pack [DATE] — [DATE]"
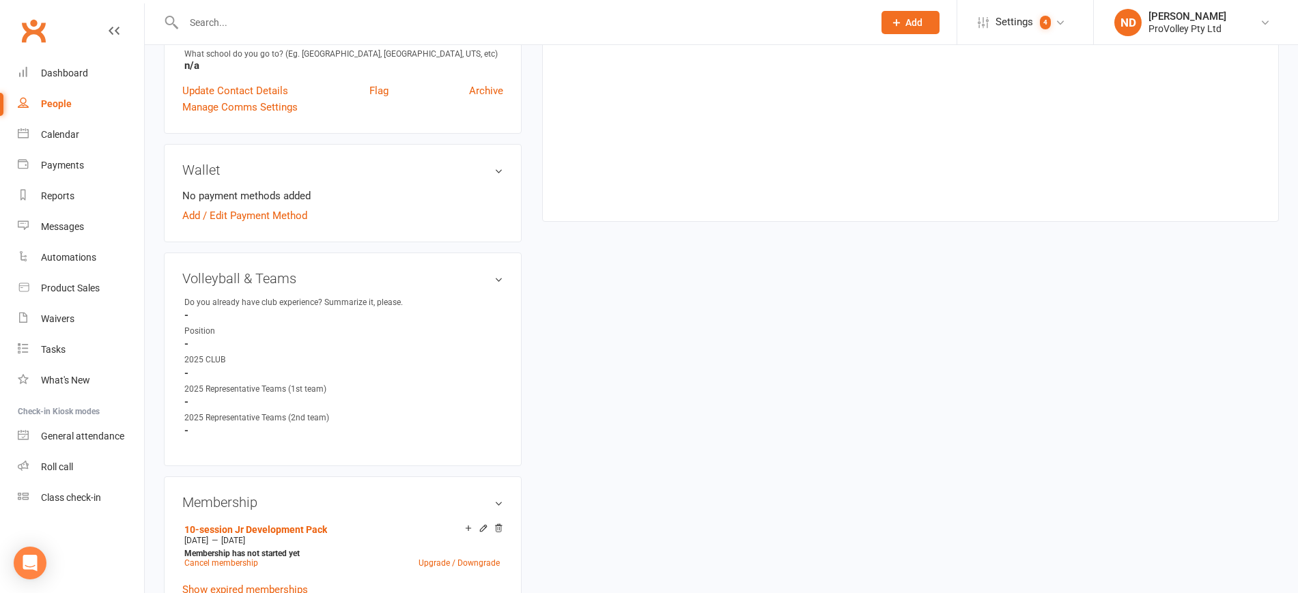
scroll to position [256, 0]
